Goal: Navigation & Orientation: Find specific page/section

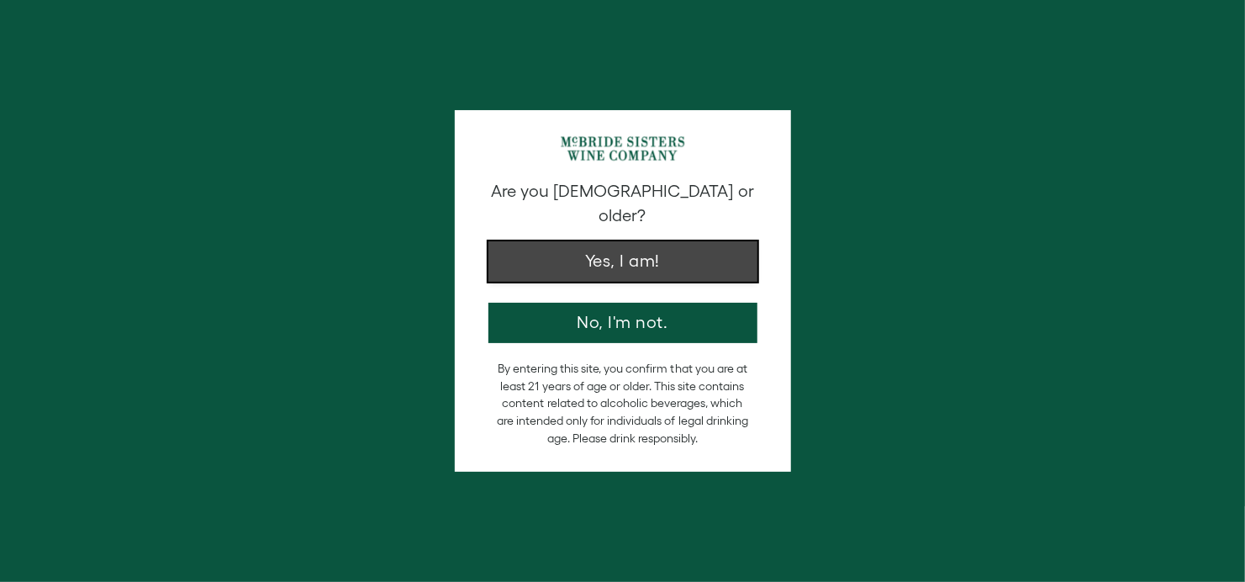
click at [626, 241] on button "Yes, I am!" at bounding box center [622, 261] width 269 height 40
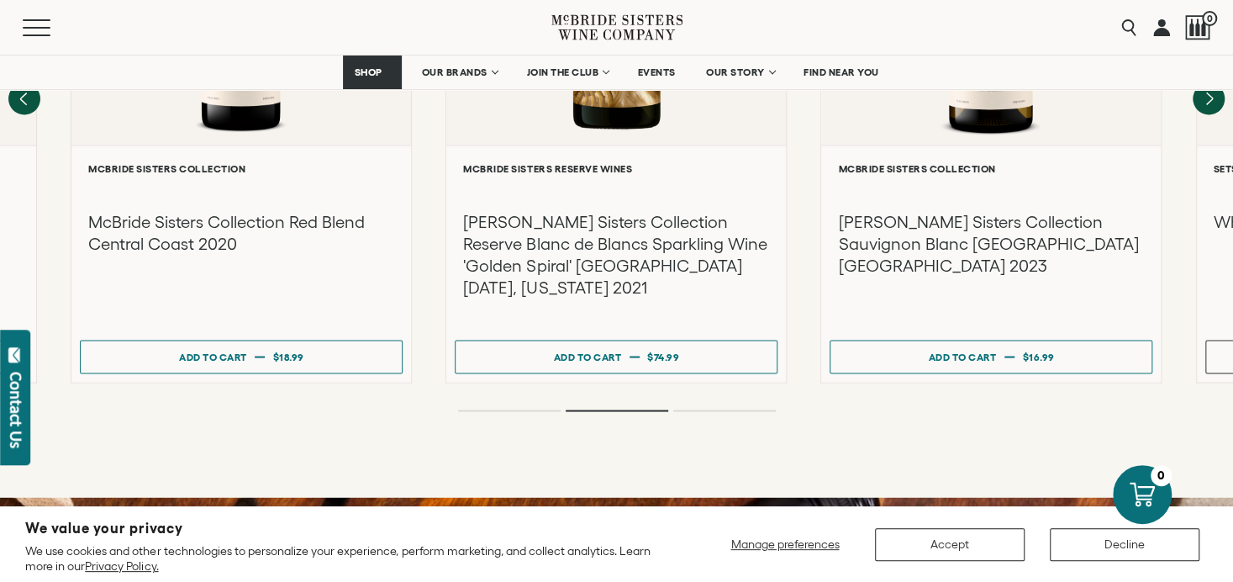
scroll to position [1681, 0]
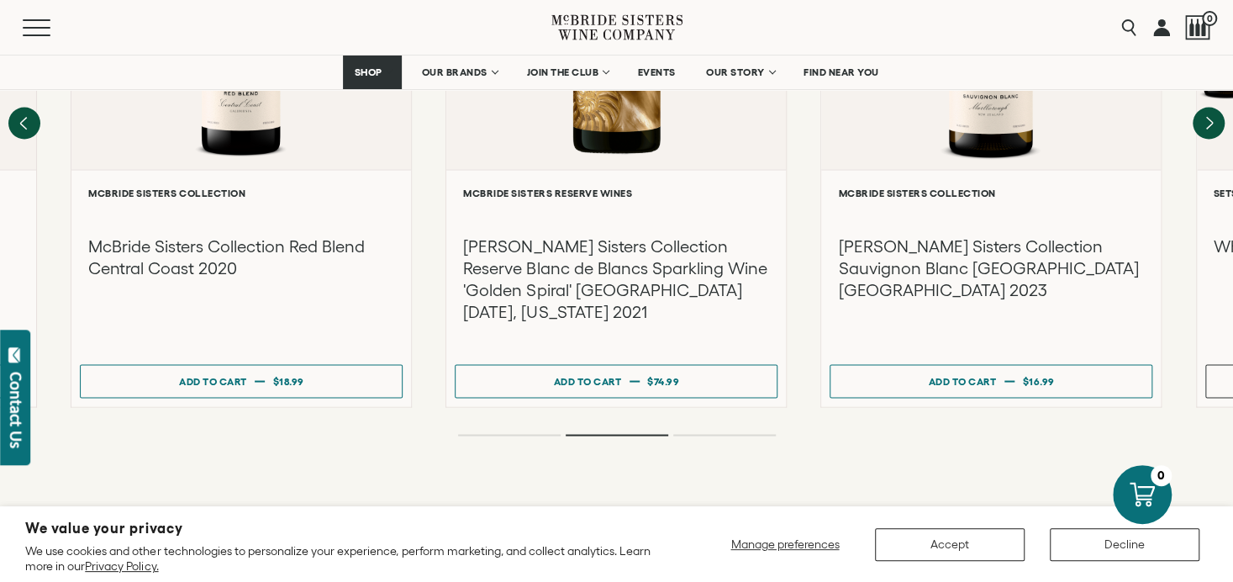
drag, startPoint x: 1027, startPoint y: 405, endPoint x: 627, endPoint y: 414, distance: 400.2
click at [627, 414] on div "Recommendations More You Might Like Pink Best Seller" at bounding box center [616, 44] width 1233 height 955
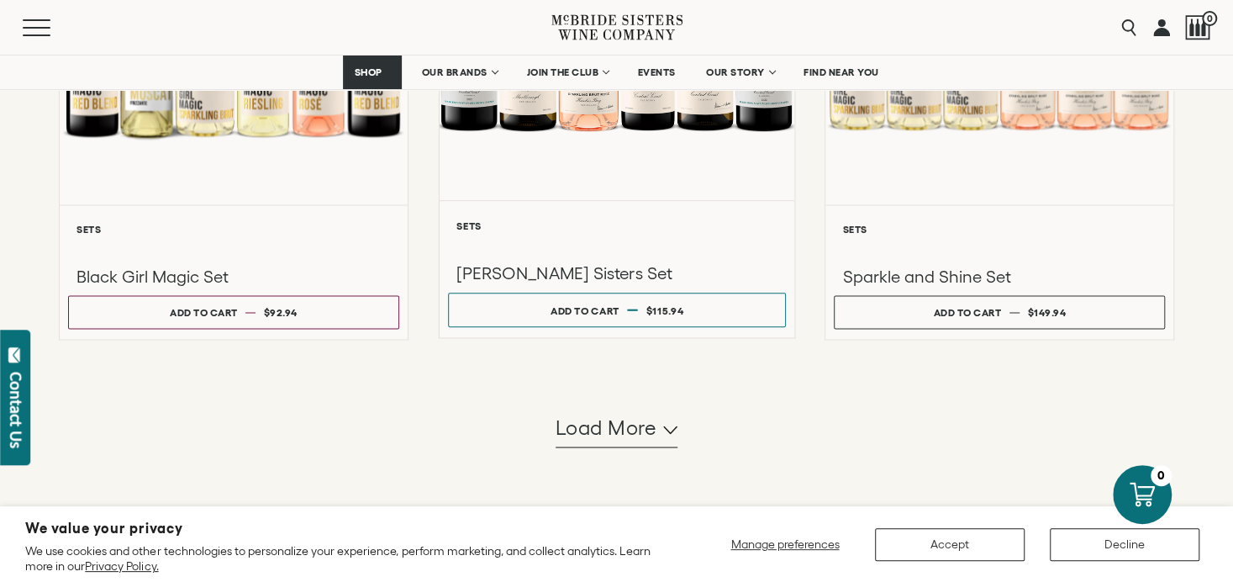
scroll to position [1429, 0]
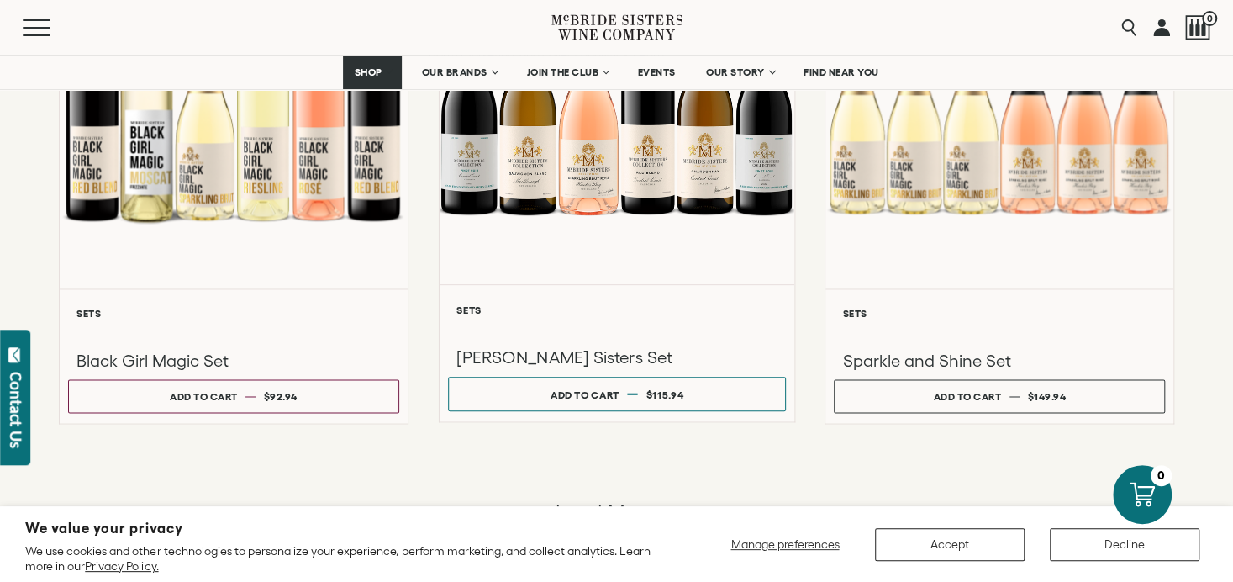
click at [574, 182] on div at bounding box center [617, 105] width 355 height 358
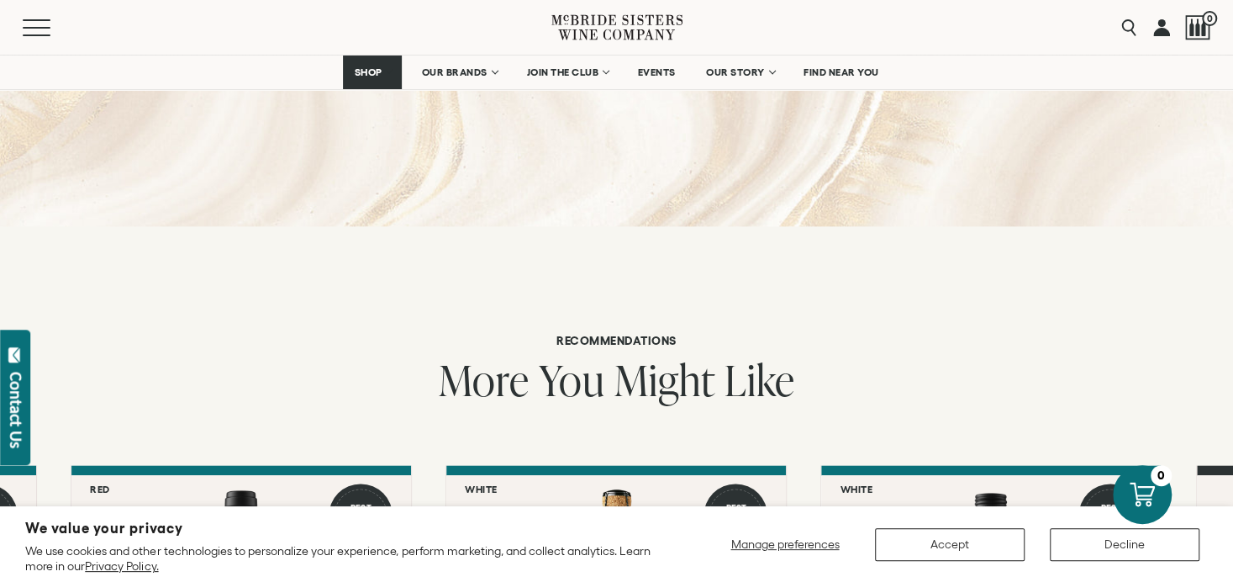
scroll to position [1075, 0]
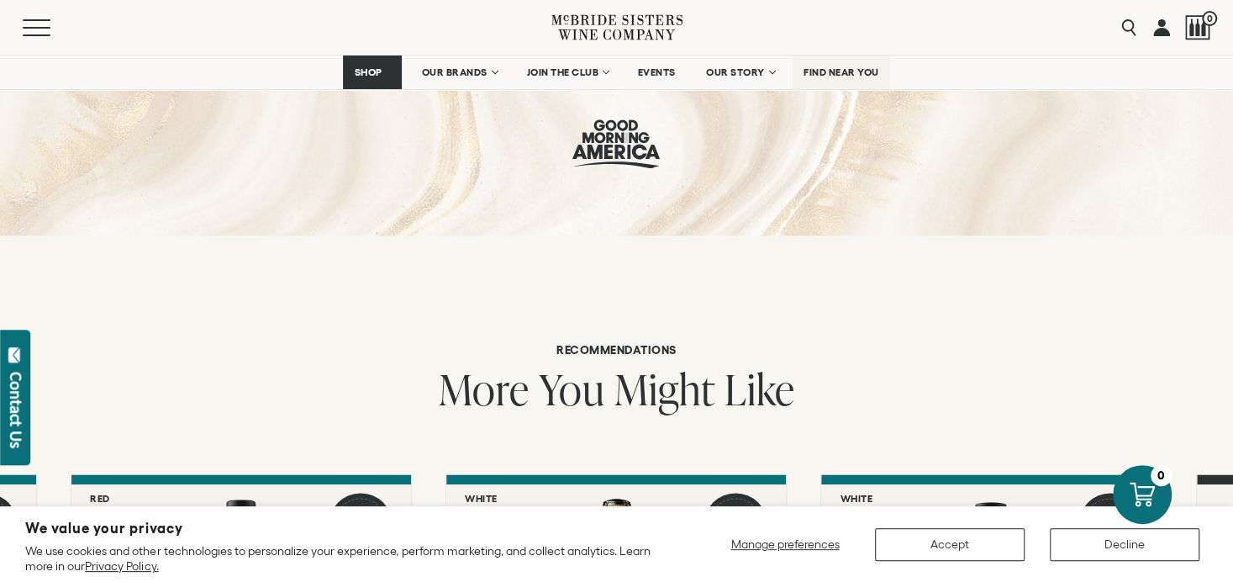
click at [850, 69] on span "FIND NEAR YOU" at bounding box center [841, 72] width 76 height 12
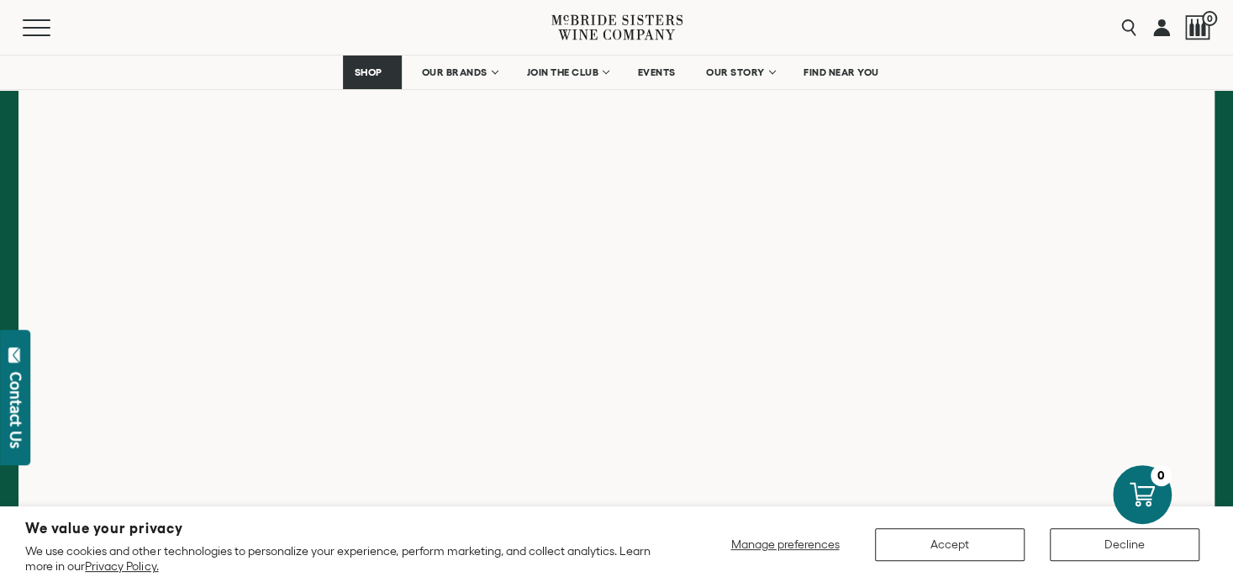
scroll to position [420, 0]
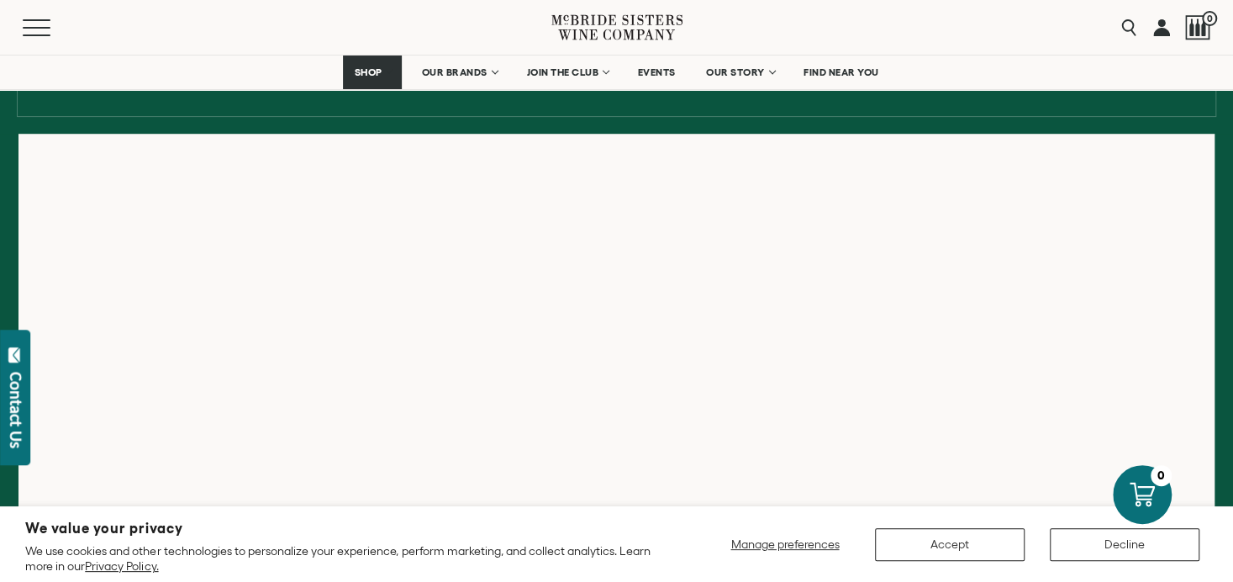
scroll to position [420, 0]
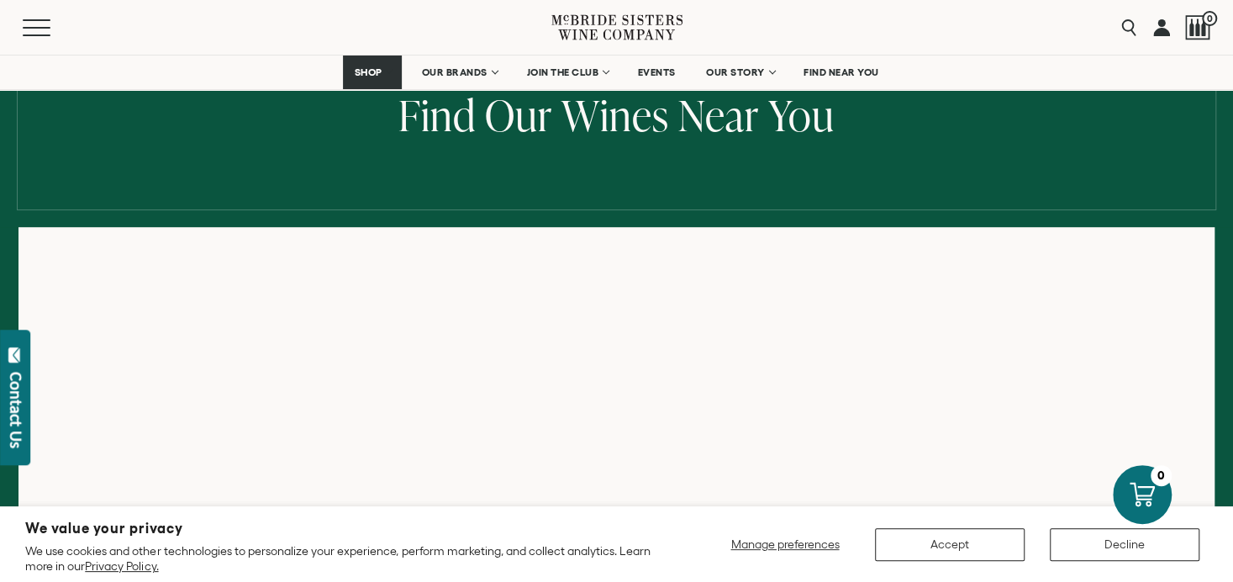
scroll to position [168, 0]
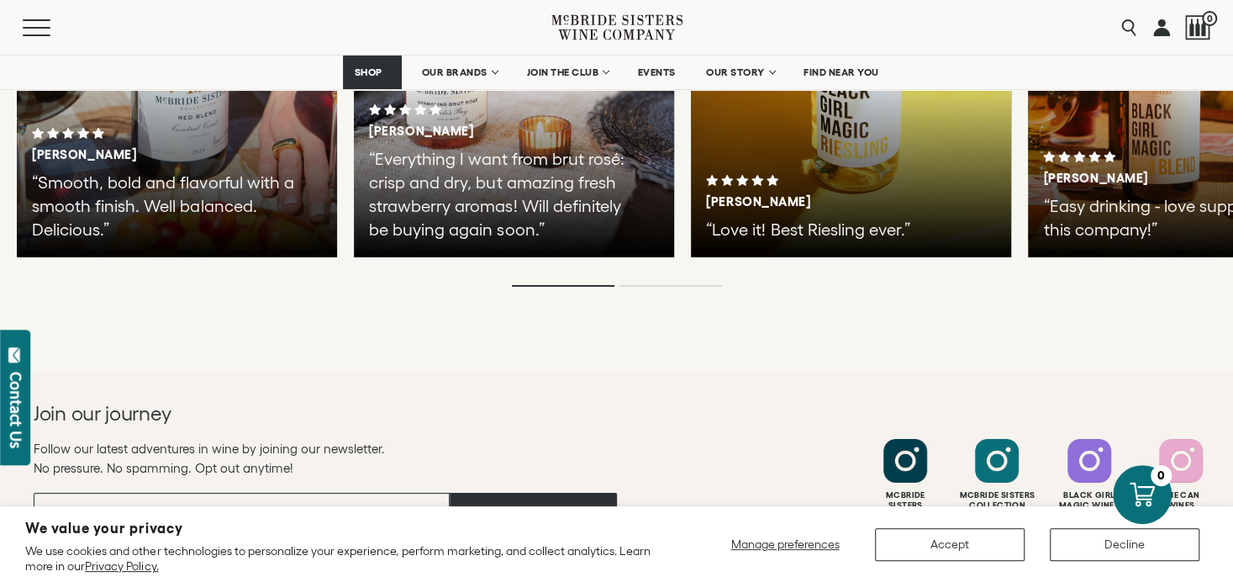
scroll to position [3429, 0]
